Goal: Task Accomplishment & Management: Use online tool/utility

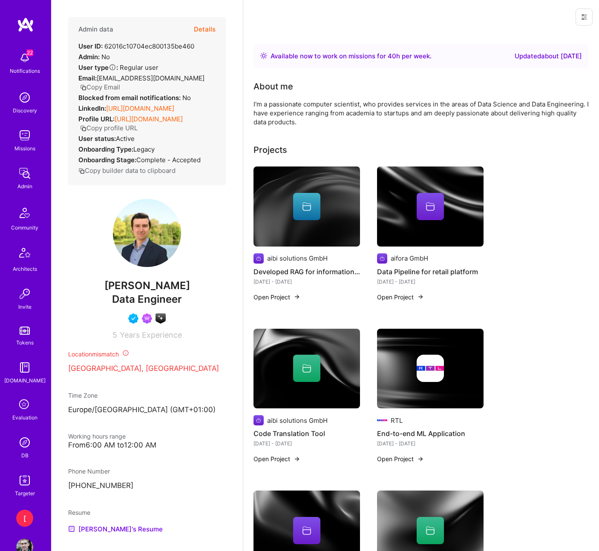
click at [585, 15] on icon at bounding box center [583, 16] width 5 height 5
click at [569, 36] on button "Login as Kiril" at bounding box center [553, 37] width 79 height 22
